Goal: Task Accomplishment & Management: Use online tool/utility

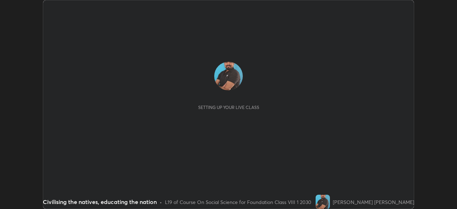
scroll to position [209, 457]
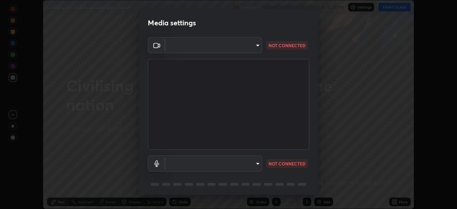
type input "f214d892c1ea21fc9911be358f21603cf7c671268a3f3fdd0c8c81d5790bf436"
type input "default"
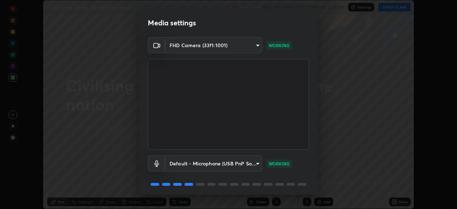
scroll to position [25, 0]
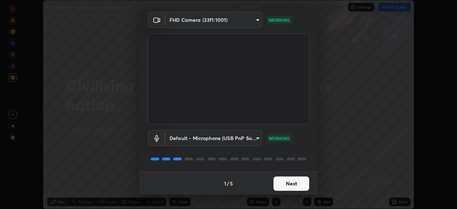
click at [284, 184] on button "Next" at bounding box center [292, 184] width 36 height 14
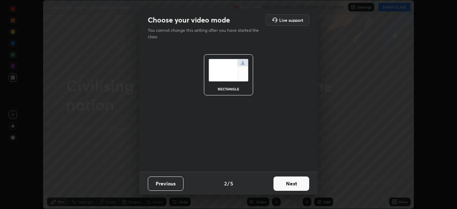
scroll to position [0, 0]
click at [283, 185] on button "Next" at bounding box center [292, 184] width 36 height 14
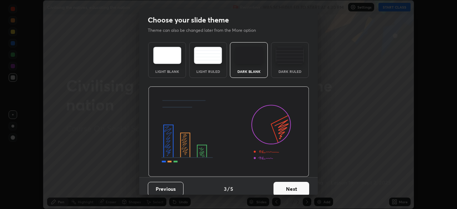
click at [283, 189] on button "Next" at bounding box center [292, 189] width 36 height 14
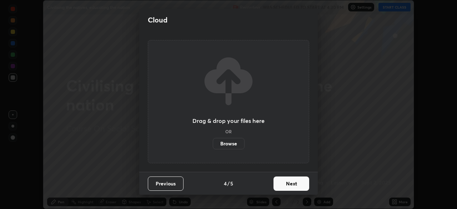
click at [283, 182] on button "Next" at bounding box center [292, 184] width 36 height 14
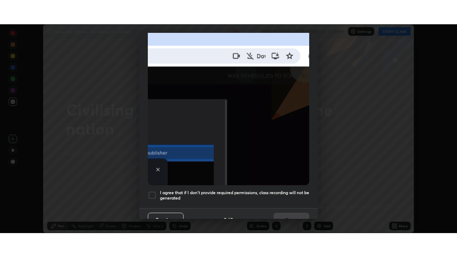
scroll to position [171, 0]
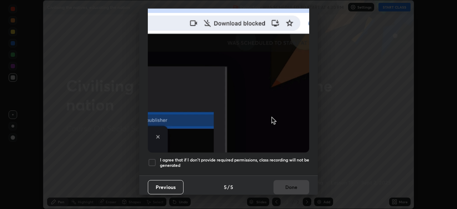
click at [150, 161] on div at bounding box center [152, 162] width 9 height 9
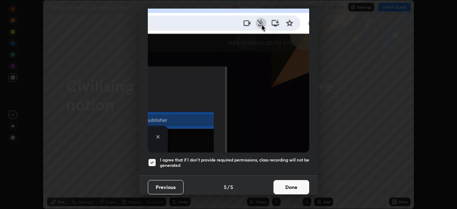
click at [277, 182] on button "Done" at bounding box center [292, 187] width 36 height 14
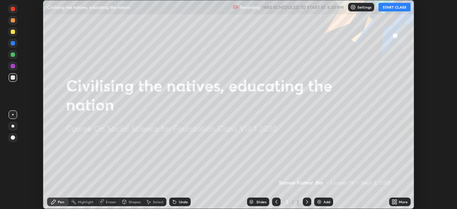
click at [396, 202] on icon at bounding box center [396, 203] width 2 height 2
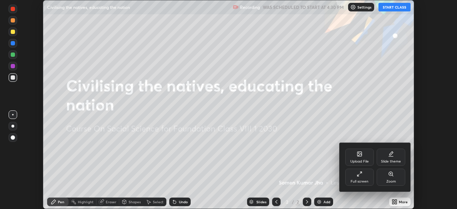
click at [357, 157] on div "Upload File" at bounding box center [360, 157] width 29 height 17
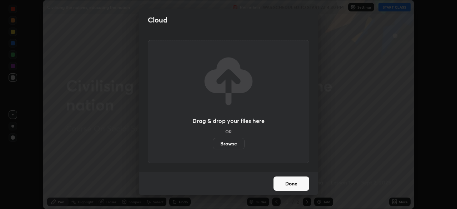
click at [230, 145] on label "Browse" at bounding box center [229, 143] width 32 height 11
click at [213, 145] on input "Browse" at bounding box center [213, 143] width 0 height 11
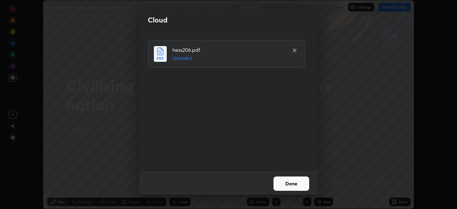
click at [284, 182] on button "Done" at bounding box center [292, 184] width 36 height 14
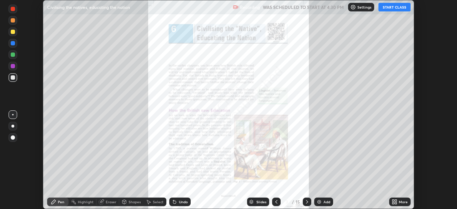
click at [394, 202] on icon at bounding box center [395, 202] width 6 height 6
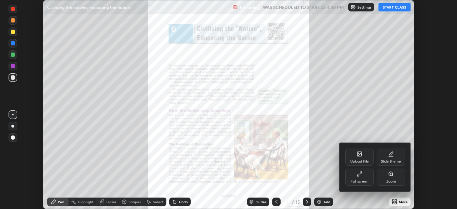
click at [364, 179] on div "Full screen" at bounding box center [360, 177] width 29 height 17
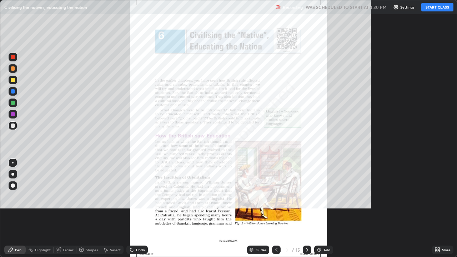
scroll to position [257, 457]
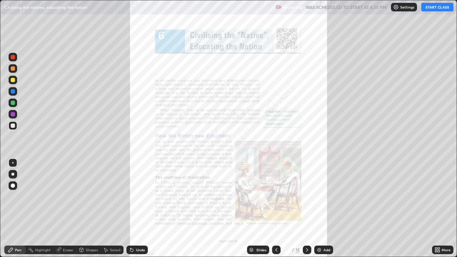
click at [434, 7] on button "START CLASS" at bounding box center [438, 7] width 32 height 9
click at [257, 209] on div "Slides" at bounding box center [262, 250] width 10 height 4
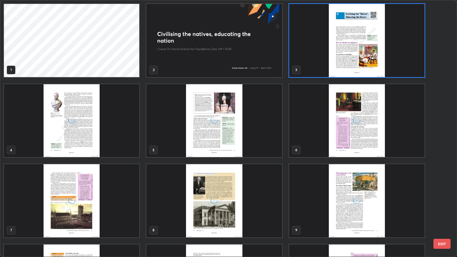
scroll to position [254, 453]
click at [229, 145] on img "grid" at bounding box center [213, 120] width 135 height 73
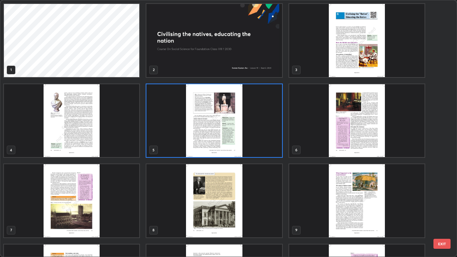
click at [229, 145] on img "grid" at bounding box center [213, 120] width 135 height 73
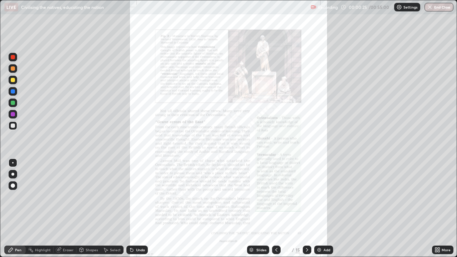
click at [306, 209] on icon at bounding box center [307, 250] width 2 height 4
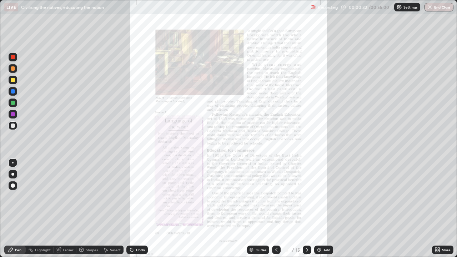
click at [14, 115] on div at bounding box center [13, 114] width 4 height 4
click at [14, 80] on div at bounding box center [13, 80] width 4 height 4
click at [13, 104] on div at bounding box center [13, 103] width 4 height 4
click at [65, 209] on div "Eraser" at bounding box center [68, 250] width 11 height 4
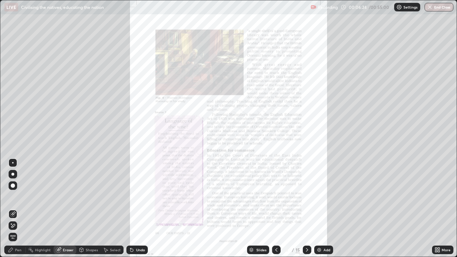
click at [20, 209] on div "Pen" at bounding box center [18, 250] width 6 height 4
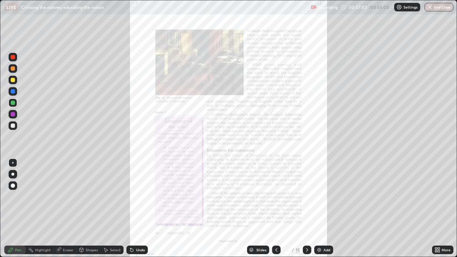
click at [11, 81] on div at bounding box center [13, 80] width 4 height 4
click at [443, 209] on div "More" at bounding box center [446, 250] width 9 height 4
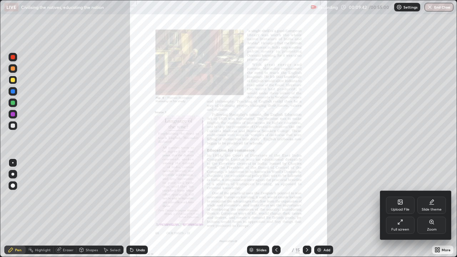
click at [432, 209] on div "Zoom" at bounding box center [432, 225] width 29 height 17
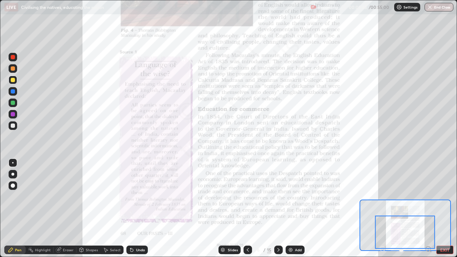
click at [15, 113] on div at bounding box center [13, 114] width 9 height 9
click at [291, 209] on img at bounding box center [291, 250] width 6 height 6
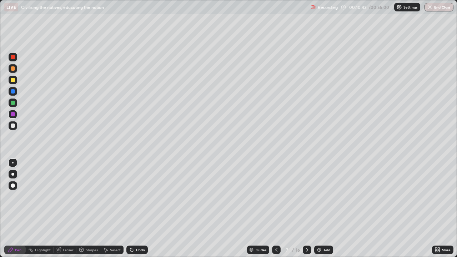
click at [15, 127] on div at bounding box center [13, 126] width 4 height 4
click at [13, 83] on div at bounding box center [13, 80] width 9 height 9
click at [136, 209] on div "Undo" at bounding box center [140, 250] width 9 height 4
click at [136, 209] on div "Undo" at bounding box center [136, 250] width 21 height 9
click at [138, 209] on div "Undo" at bounding box center [136, 250] width 21 height 9
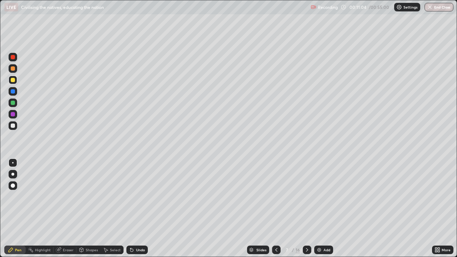
click at [138, 209] on div "Undo" at bounding box center [136, 250] width 21 height 9
click at [276, 209] on icon at bounding box center [277, 250] width 6 height 6
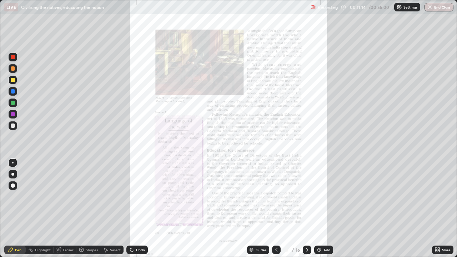
click at [305, 209] on icon at bounding box center [307, 250] width 6 height 6
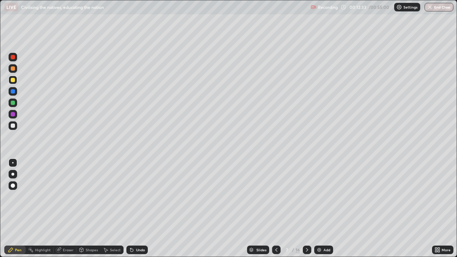
click at [275, 209] on icon at bounding box center [277, 250] width 6 height 6
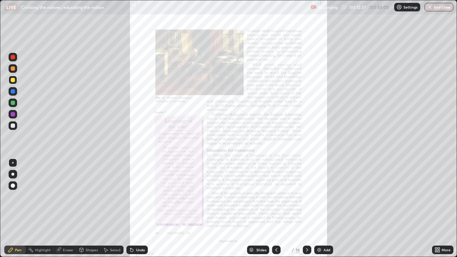
click at [307, 209] on icon at bounding box center [307, 250] width 6 height 6
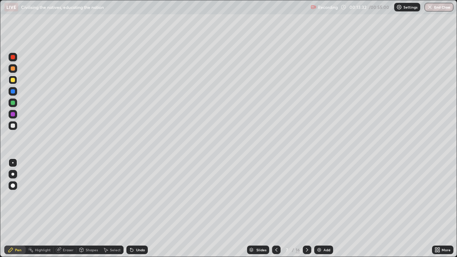
click at [276, 209] on icon at bounding box center [277, 250] width 6 height 6
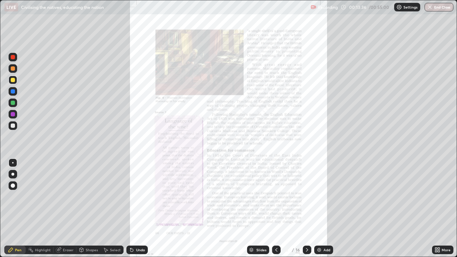
click at [442, 209] on div "More" at bounding box center [446, 250] width 9 height 4
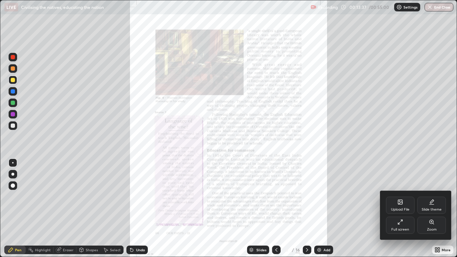
click at [436, 209] on div "Zoom" at bounding box center [432, 230] width 10 height 4
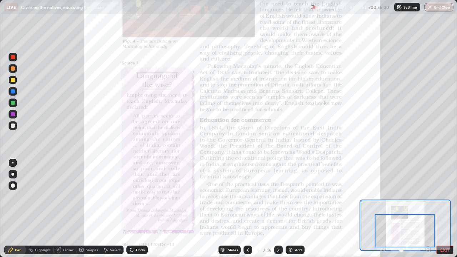
click at [13, 115] on div at bounding box center [13, 114] width 4 height 4
click at [278, 209] on icon at bounding box center [279, 250] width 6 height 6
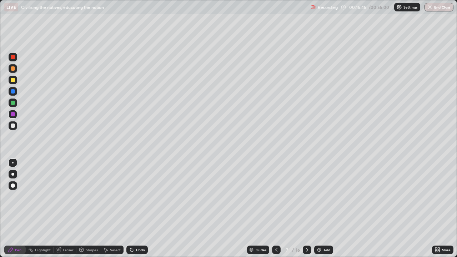
click at [306, 209] on icon at bounding box center [307, 250] width 6 height 6
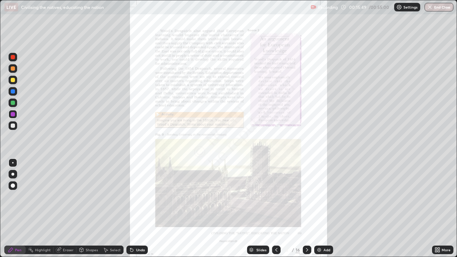
click at [437, 209] on icon at bounding box center [438, 250] width 6 height 6
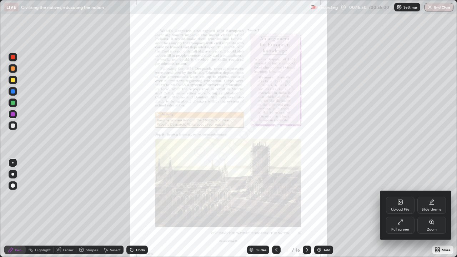
click at [427, 209] on div "Zoom" at bounding box center [432, 225] width 29 height 17
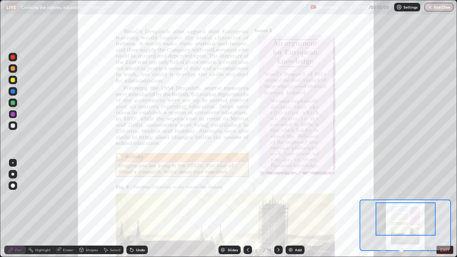
click at [139, 209] on div "Undo" at bounding box center [140, 250] width 9 height 4
click at [14, 103] on div at bounding box center [13, 103] width 4 height 4
click at [278, 209] on icon at bounding box center [279, 250] width 6 height 6
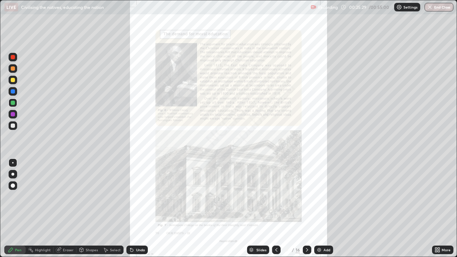
click at [303, 209] on div at bounding box center [307, 250] width 9 height 9
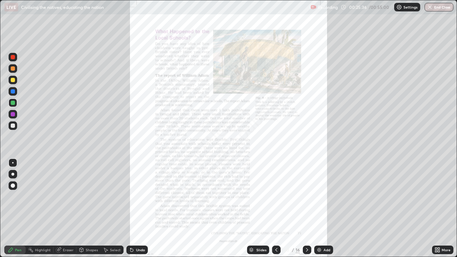
click at [443, 209] on div "More" at bounding box center [446, 250] width 9 height 4
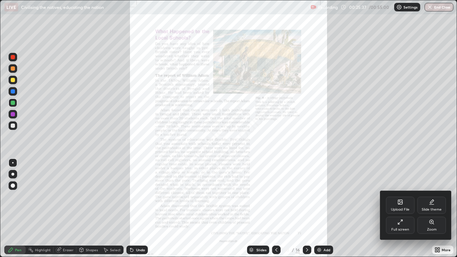
click at [433, 209] on div "Zoom" at bounding box center [432, 230] width 10 height 4
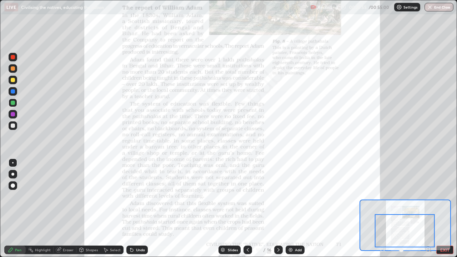
click at [16, 114] on div at bounding box center [13, 114] width 9 height 9
click at [16, 60] on div at bounding box center [13, 57] width 9 height 9
click at [13, 114] on div at bounding box center [13, 114] width 4 height 4
click at [278, 209] on icon at bounding box center [279, 250] width 6 height 6
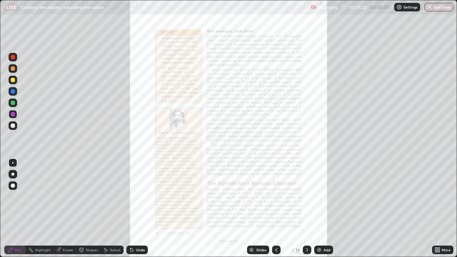
click at [436, 209] on icon at bounding box center [437, 251] width 2 height 2
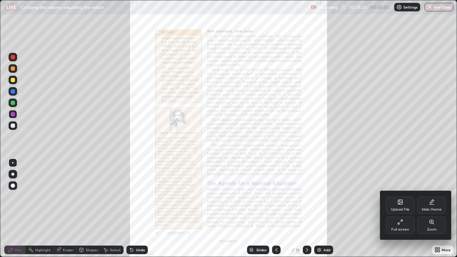
click at [427, 209] on div "Zoom" at bounding box center [432, 225] width 29 height 17
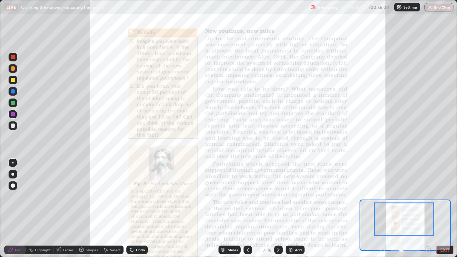
click at [278, 209] on icon at bounding box center [279, 250] width 6 height 6
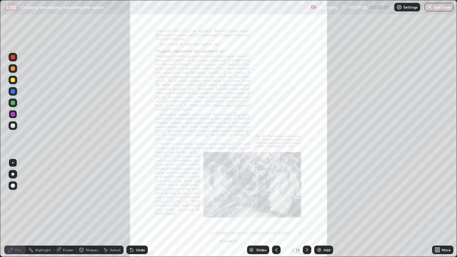
click at [257, 209] on div "Slides" at bounding box center [262, 250] width 10 height 4
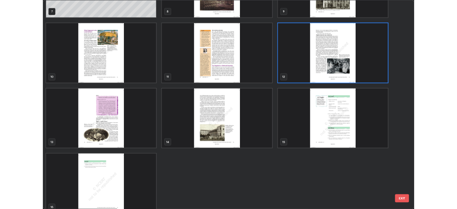
scroll to position [218, 0]
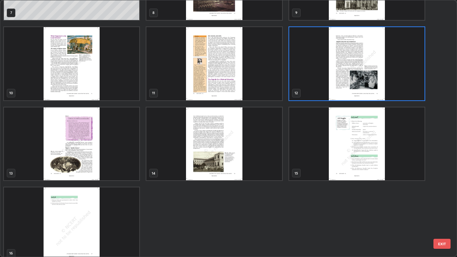
click at [347, 71] on img "grid" at bounding box center [356, 63] width 135 height 73
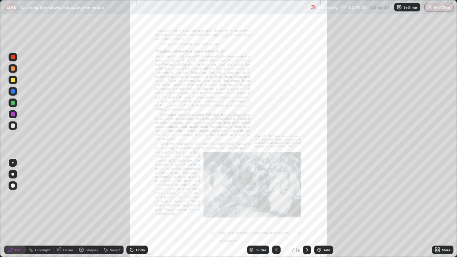
click at [348, 74] on img "grid" at bounding box center [356, 63] width 135 height 73
click at [435, 7] on button "End Class" at bounding box center [440, 7] width 28 height 9
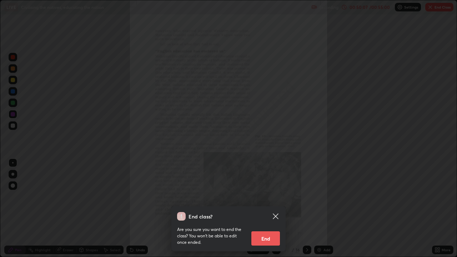
click at [271, 209] on button "End" at bounding box center [266, 239] width 29 height 14
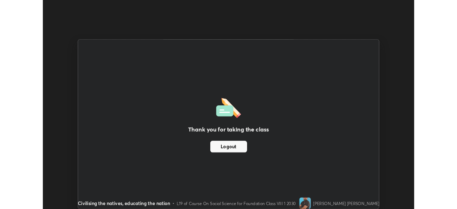
scroll to position [35520, 35272]
